Goal: Transaction & Acquisition: Purchase product/service

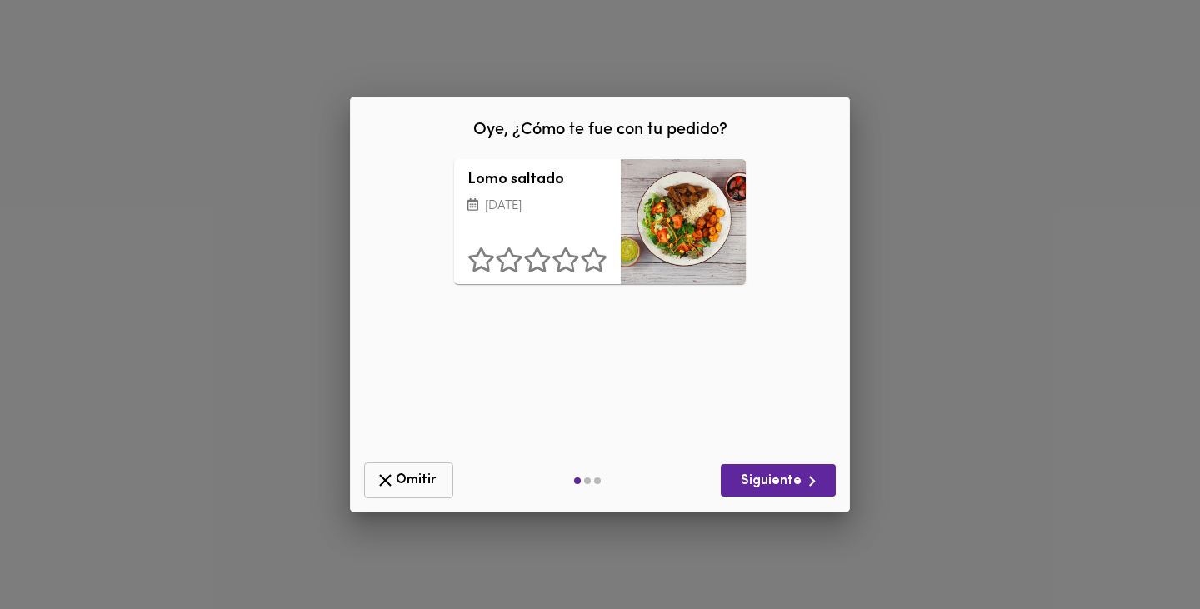
click at [404, 485] on span "Omitir" at bounding box center [409, 480] width 68 height 21
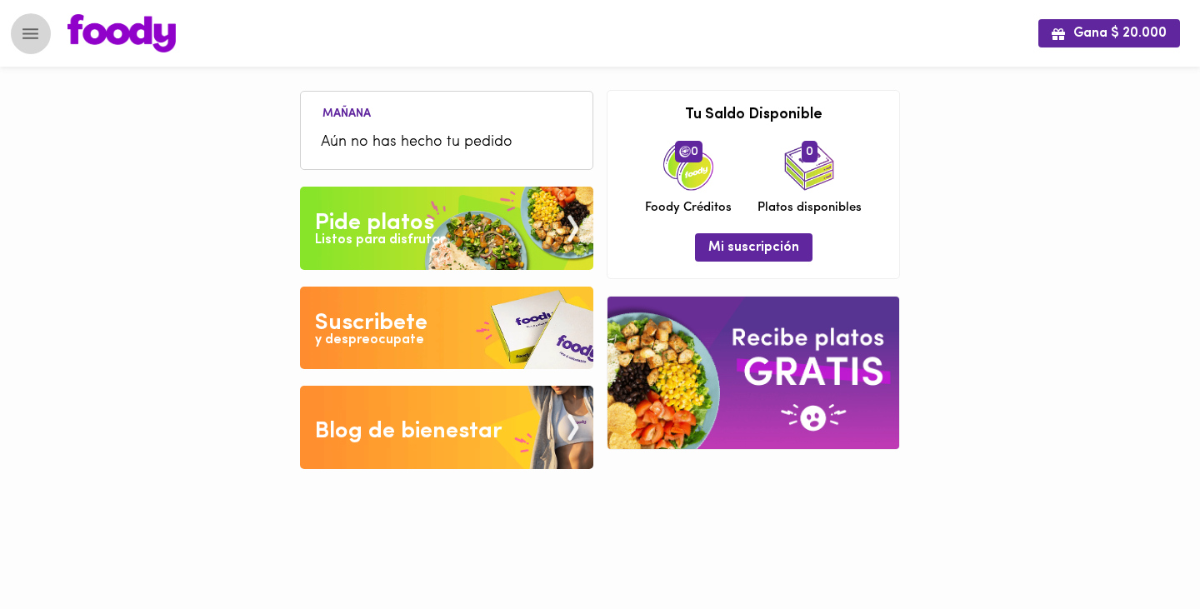
click at [32, 33] on icon "Menu" at bounding box center [31, 33] width 16 height 11
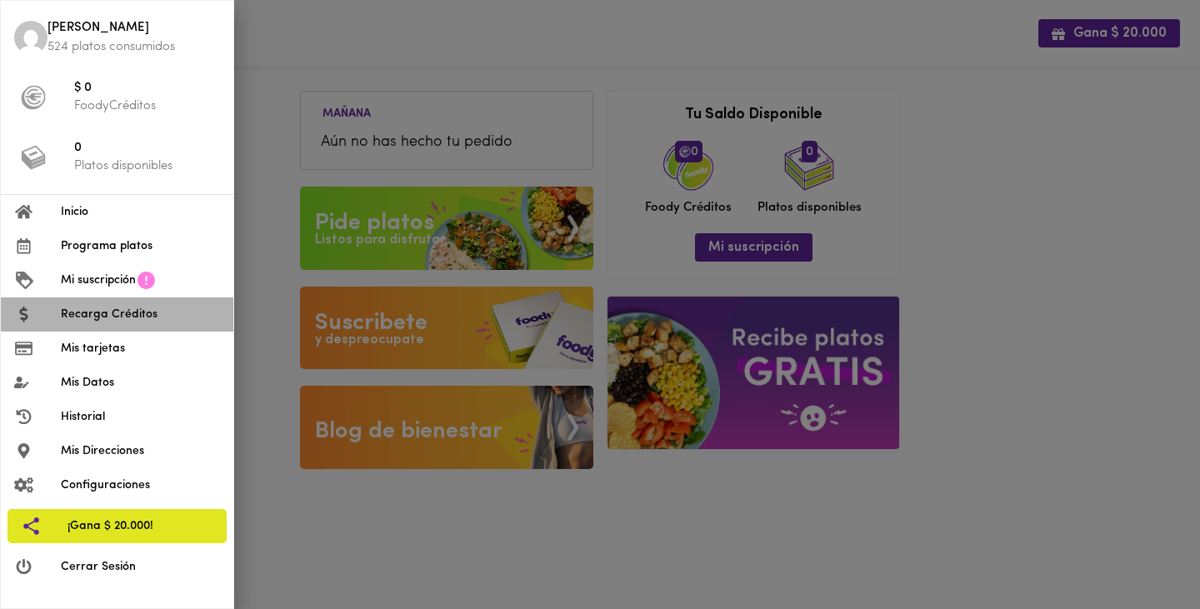
click at [110, 315] on span "Recarga Créditos" at bounding box center [140, 315] width 159 height 18
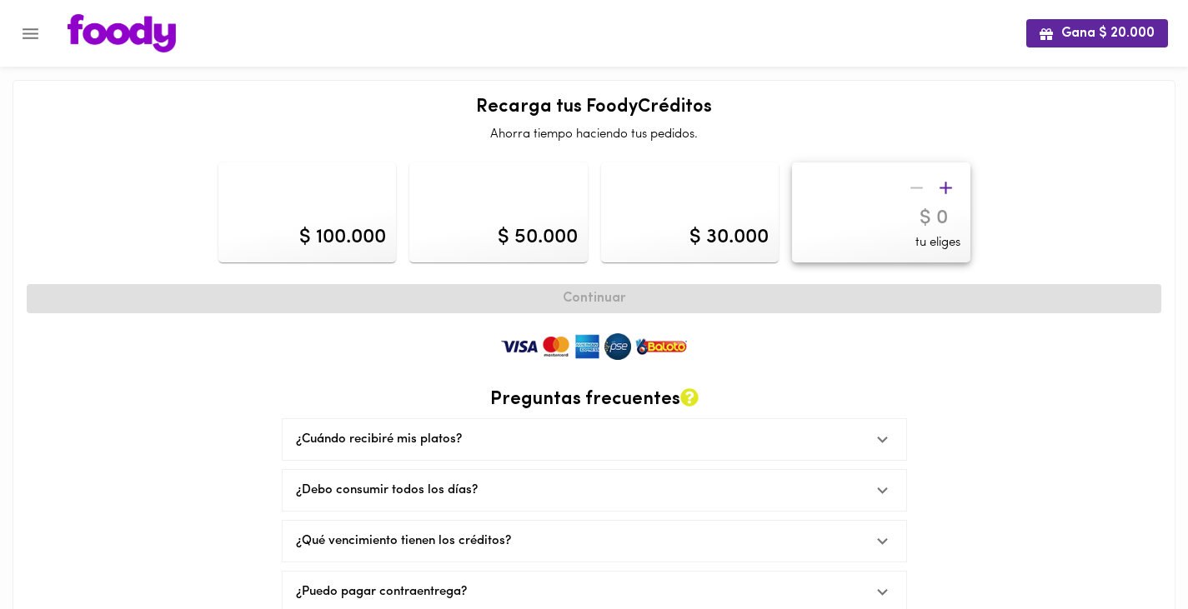
click at [28, 34] on icon "Menu" at bounding box center [31, 33] width 16 height 11
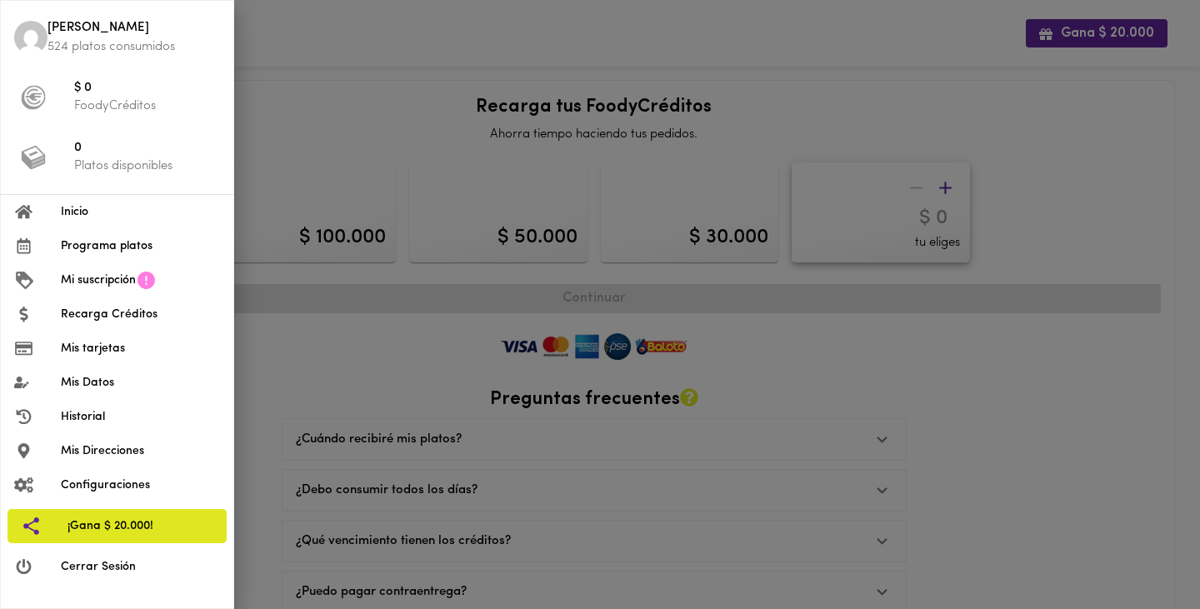
click at [88, 275] on span "Mi suscripción" at bounding box center [98, 281] width 75 height 18
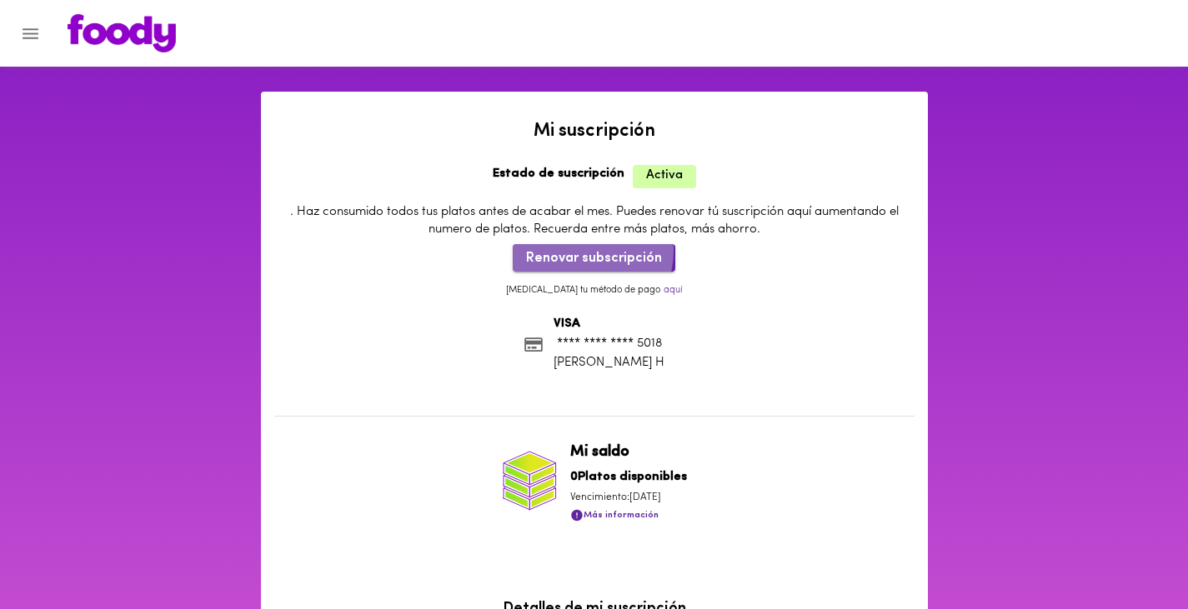
click at [592, 252] on span "Renovar subscripción" at bounding box center [594, 259] width 136 height 16
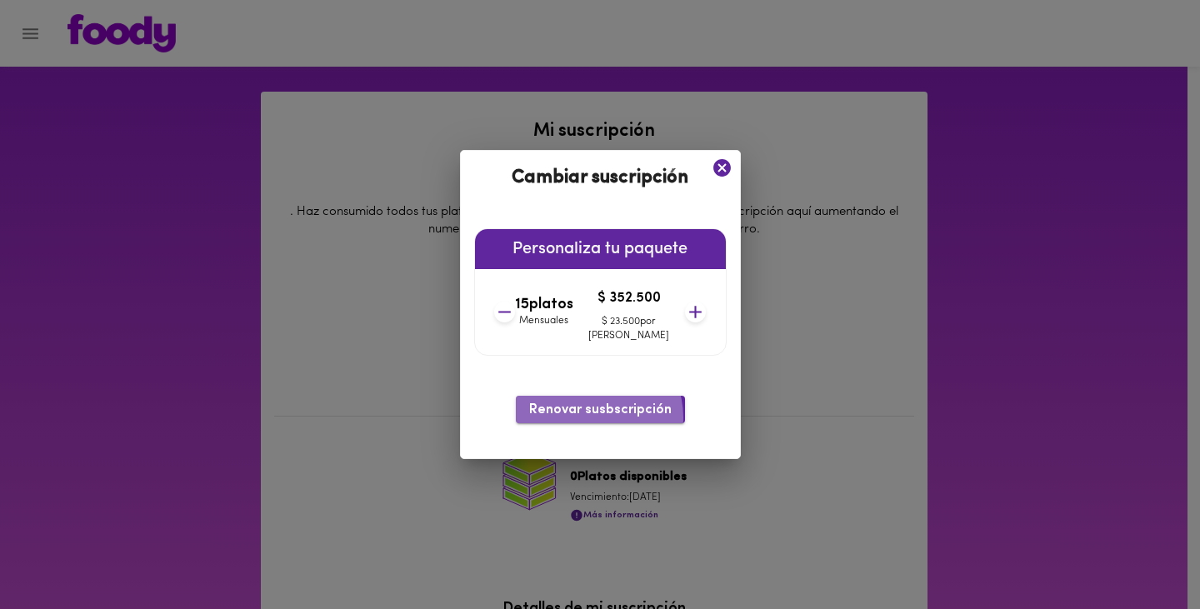
click at [594, 418] on span "Renovar susbscripción" at bounding box center [600, 411] width 143 height 16
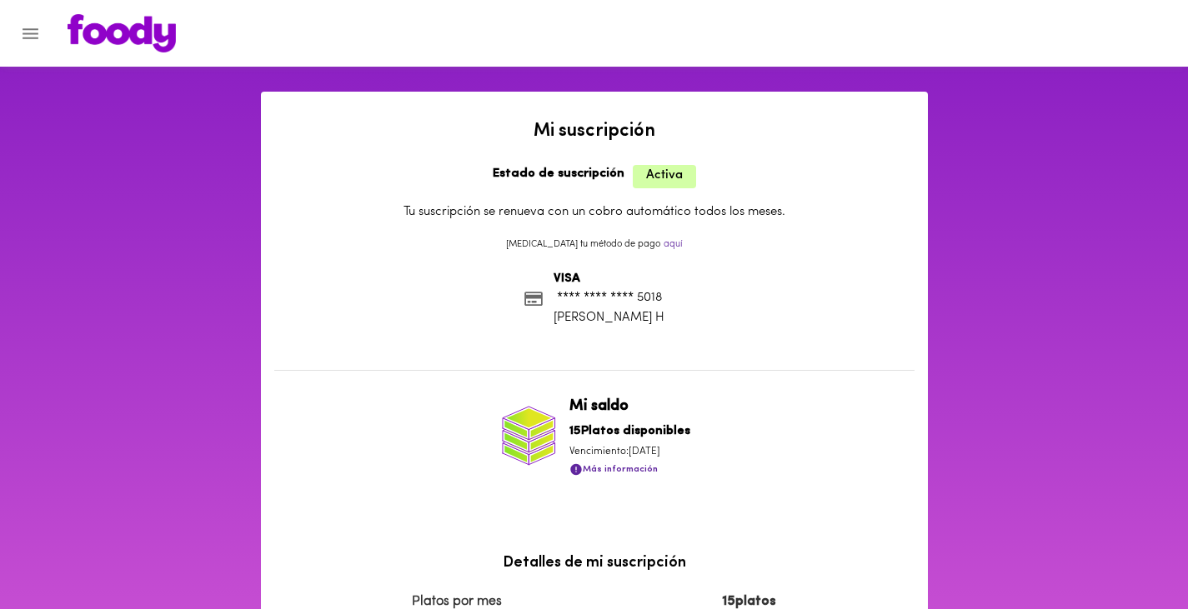
click at [34, 44] on button "Menu" at bounding box center [30, 33] width 41 height 41
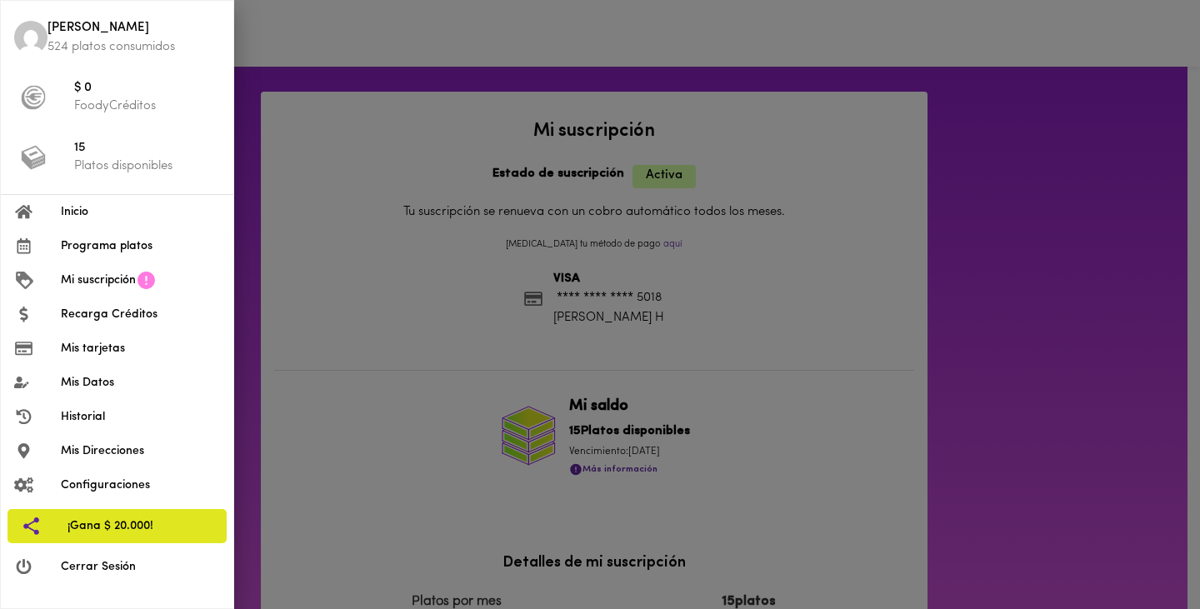
click at [105, 255] on li "Programa platos" at bounding box center [117, 246] width 233 height 34
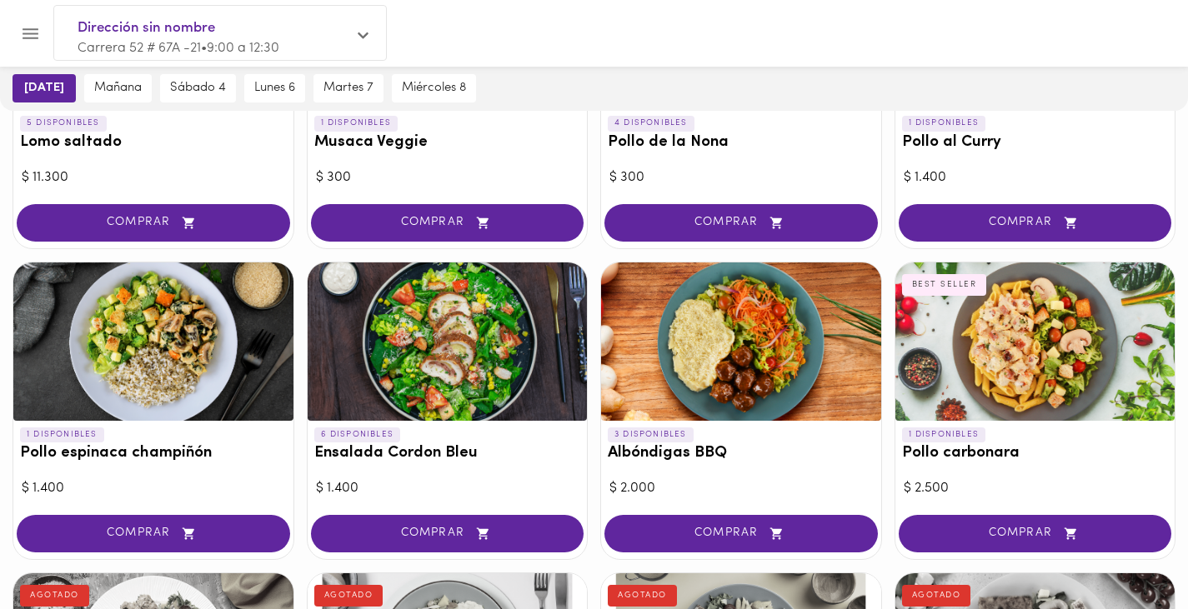
scroll to position [337, 0]
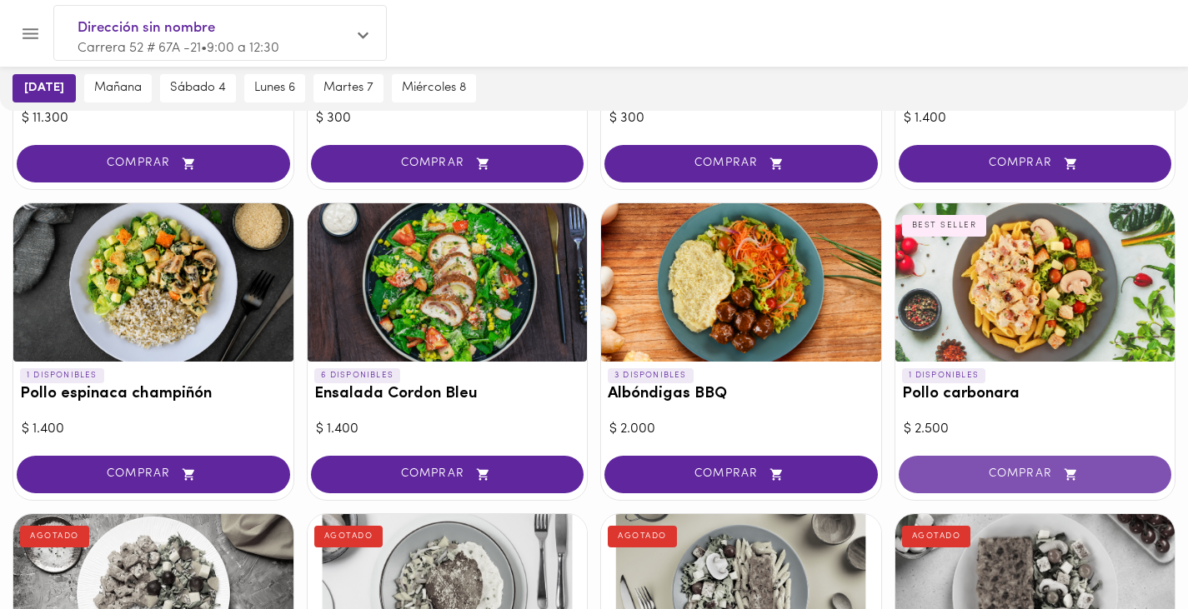
click at [960, 471] on span "COMPRAR" at bounding box center [1035, 475] width 232 height 14
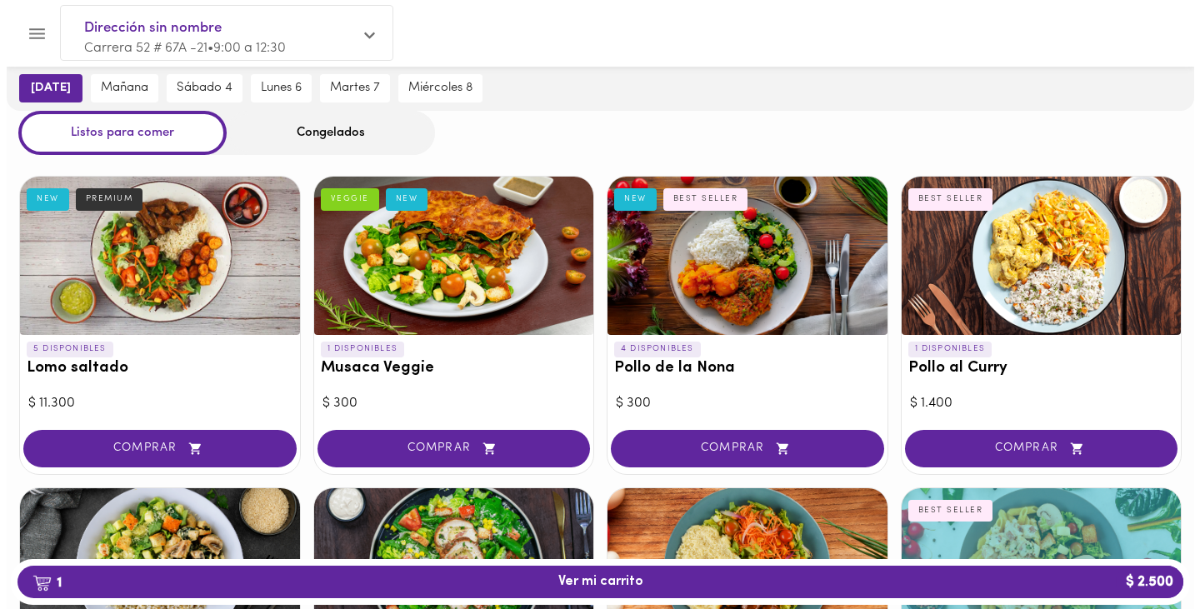
scroll to position [0, 0]
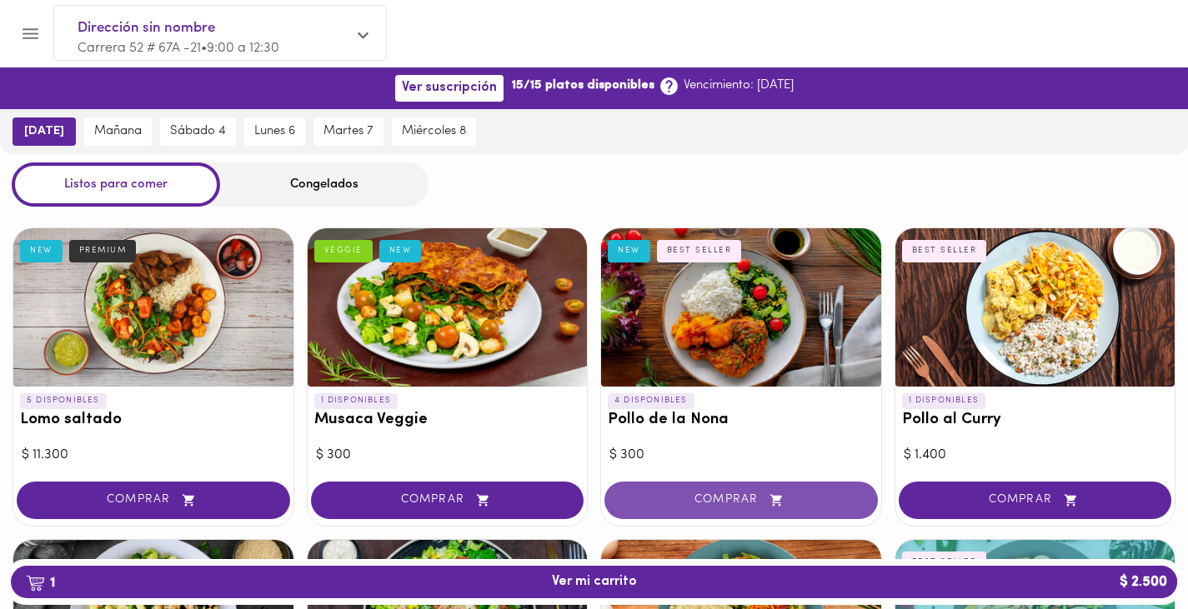
click at [727, 504] on span "COMPRAR" at bounding box center [741, 501] width 232 height 14
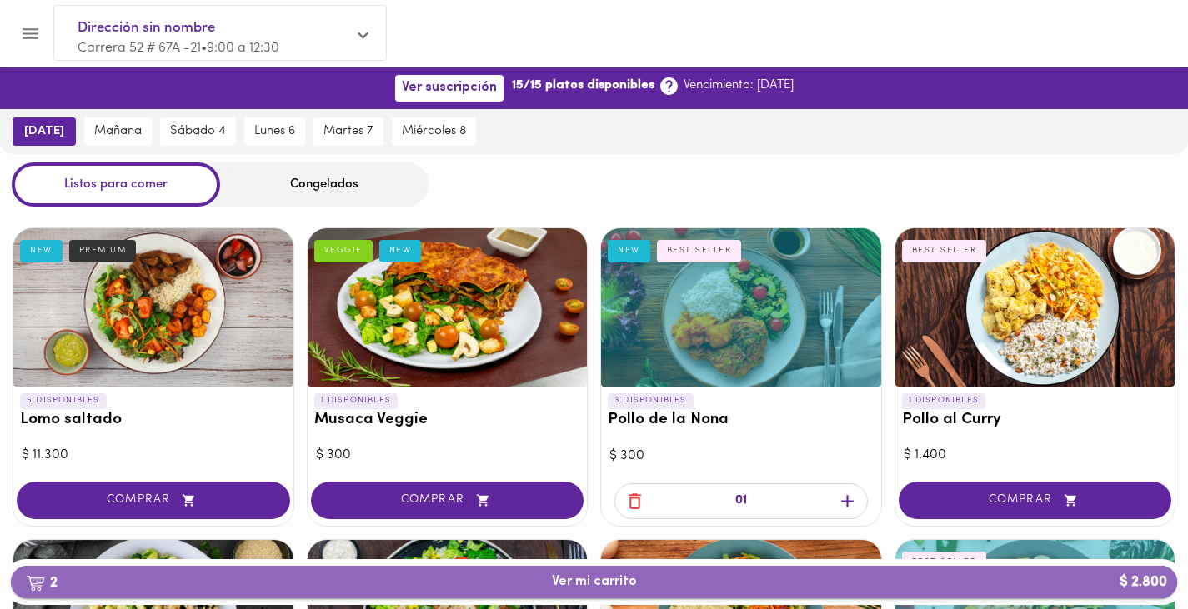
click at [590, 585] on span "2 Ver mi carrito $ 2.800" at bounding box center [594, 582] width 85 height 16
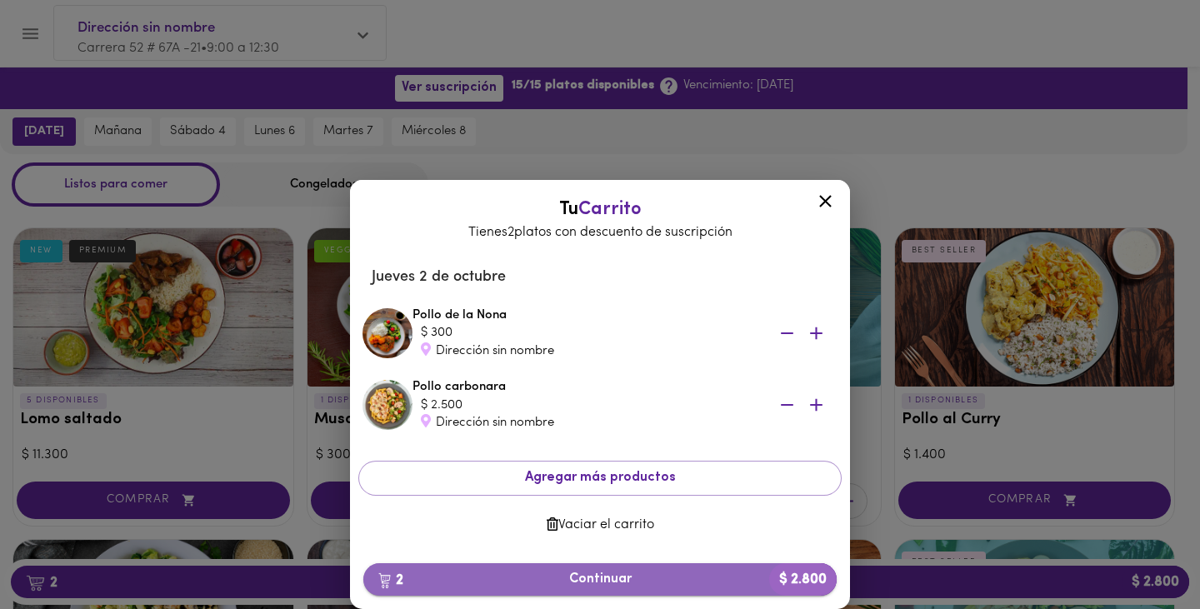
click at [551, 571] on button "2 Continuar $ 2.800" at bounding box center [600, 580] width 474 height 33
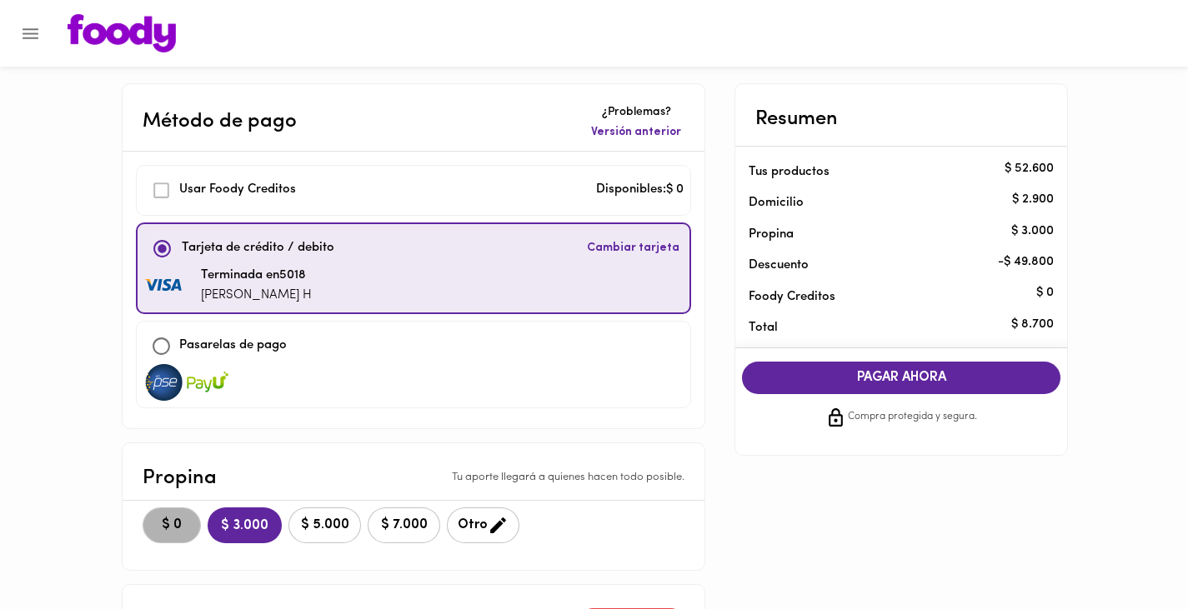
click at [177, 529] on span "$ 0" at bounding box center [171, 526] width 37 height 16
click at [838, 383] on span "PAGAR AHORA" at bounding box center [901, 378] width 285 height 16
